Goal: Task Accomplishment & Management: Manage account settings

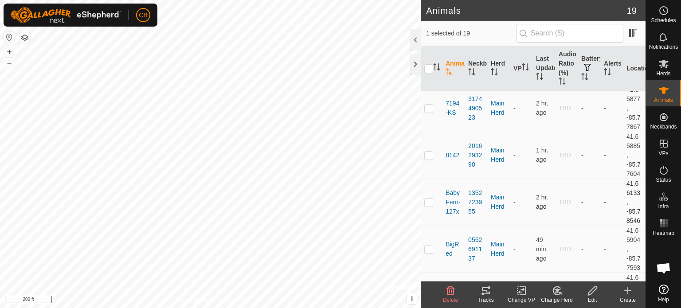
scroll to position [371, 0]
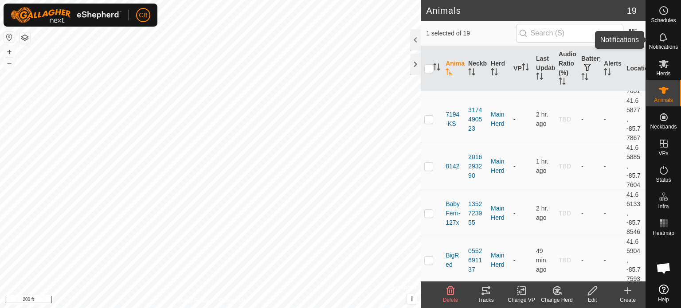
click at [667, 40] on icon at bounding box center [663, 37] width 11 height 11
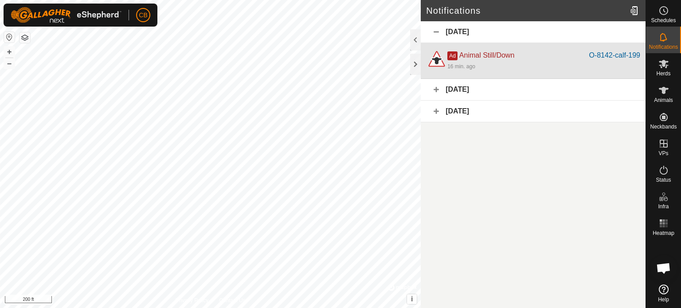
click at [452, 62] on div "16 min. ago" at bounding box center [543, 66] width 193 height 11
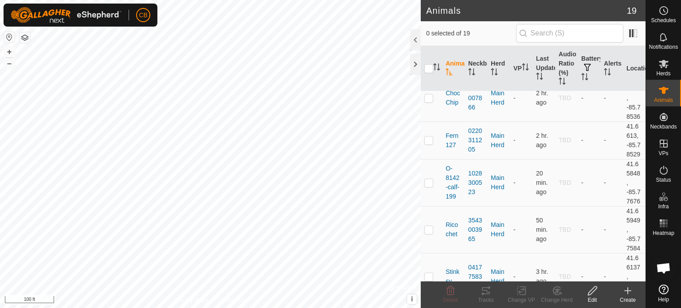
scroll to position [681, 0]
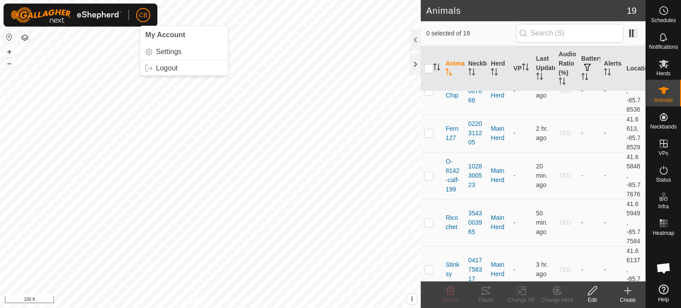
click at [141, 17] on span "CB" at bounding box center [143, 15] width 8 height 9
click at [163, 55] on link "Settings" at bounding box center [184, 52] width 88 height 14
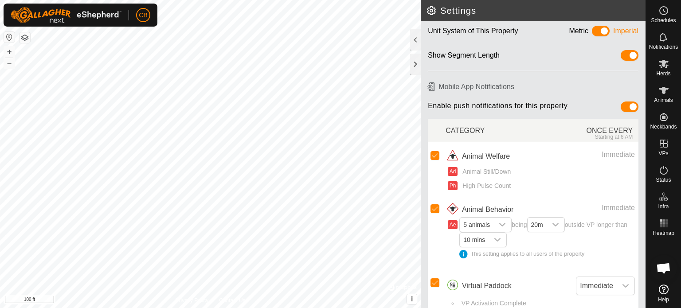
scroll to position [44, 0]
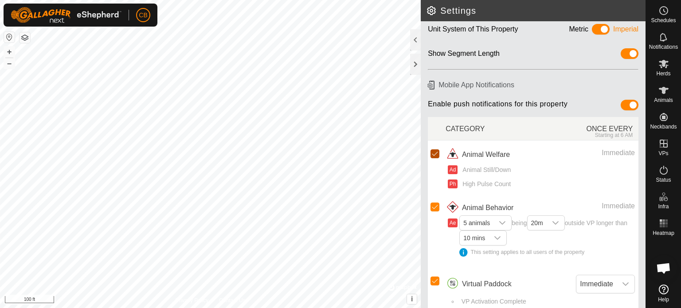
click at [432, 154] on input "checkbox" at bounding box center [435, 153] width 9 height 9
checkbox input "false"
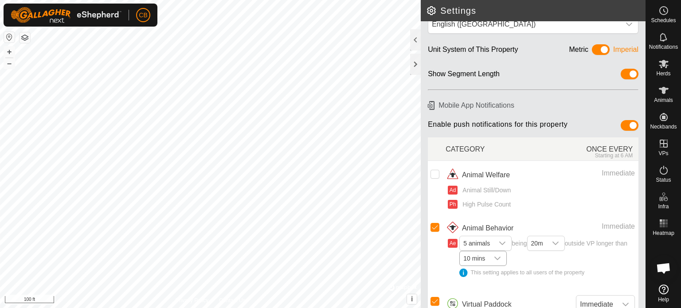
scroll to position [22, 0]
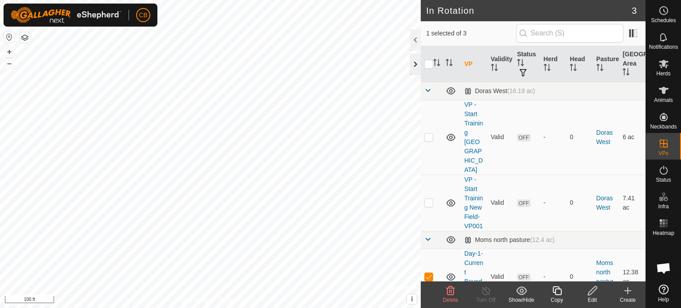
click at [415, 63] on div at bounding box center [415, 64] width 11 height 21
